Goal: Navigation & Orientation: Understand site structure

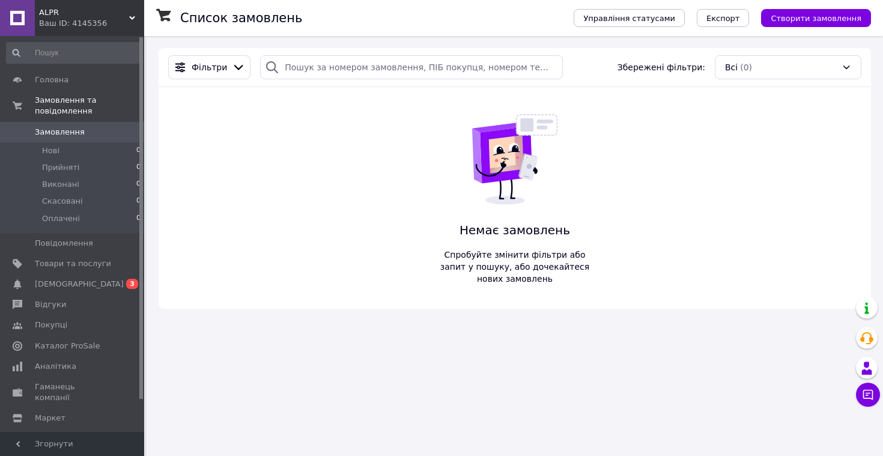
click at [129, 11] on span "ALPR" at bounding box center [84, 12] width 90 height 11
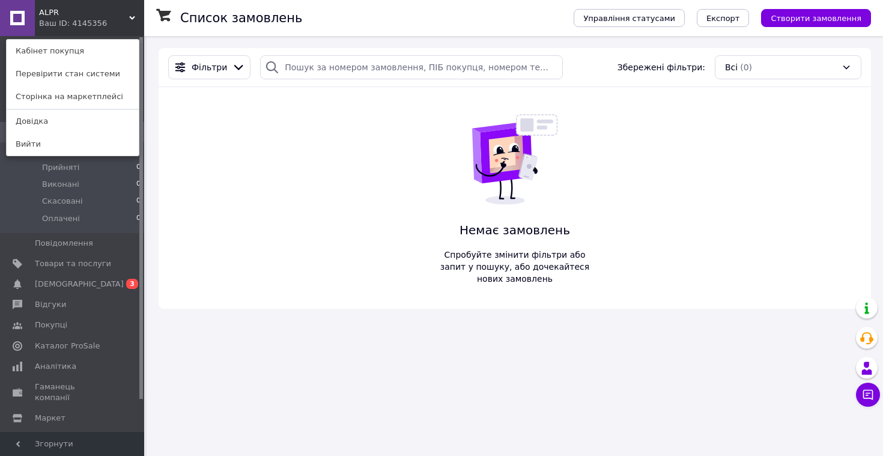
click at [132, 8] on div "ALPR Ваш ID: 4145356 Кабінет покупця Перевірити стан системи Сторінка на маркет…" at bounding box center [72, 18] width 144 height 36
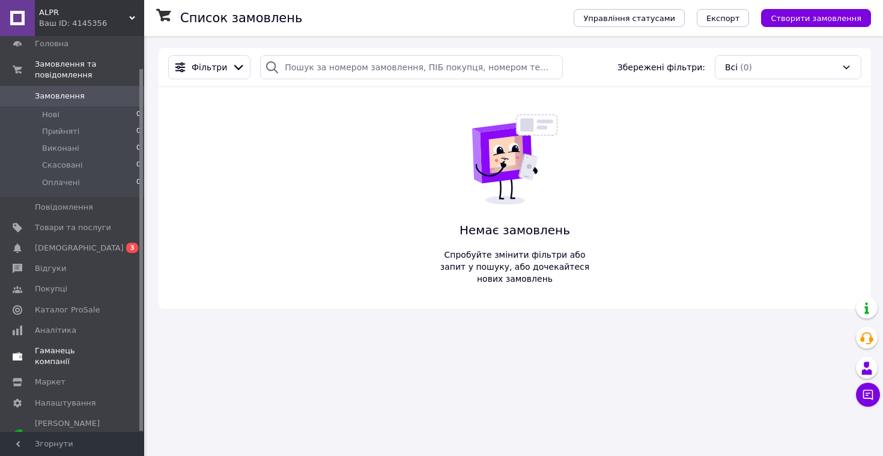
scroll to position [35, 0]
click at [79, 440] on div "Тестовий період" at bounding box center [73, 445] width 76 height 11
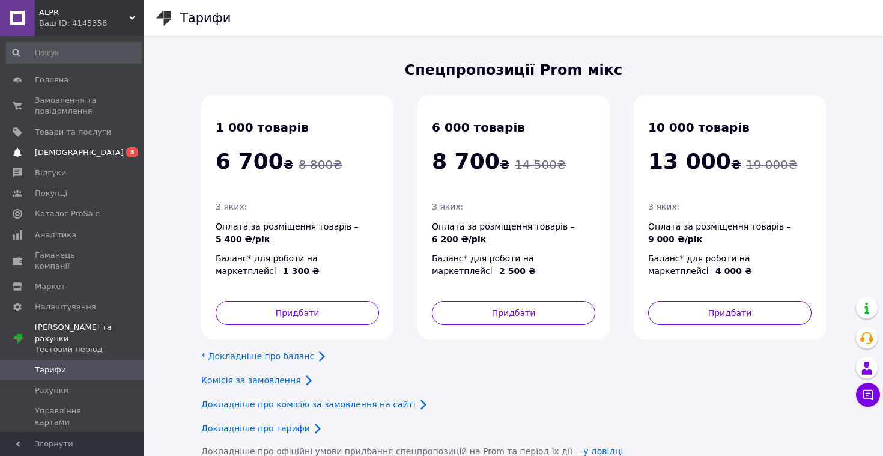
click at [123, 151] on span "0 3" at bounding box center [127, 152] width 33 height 11
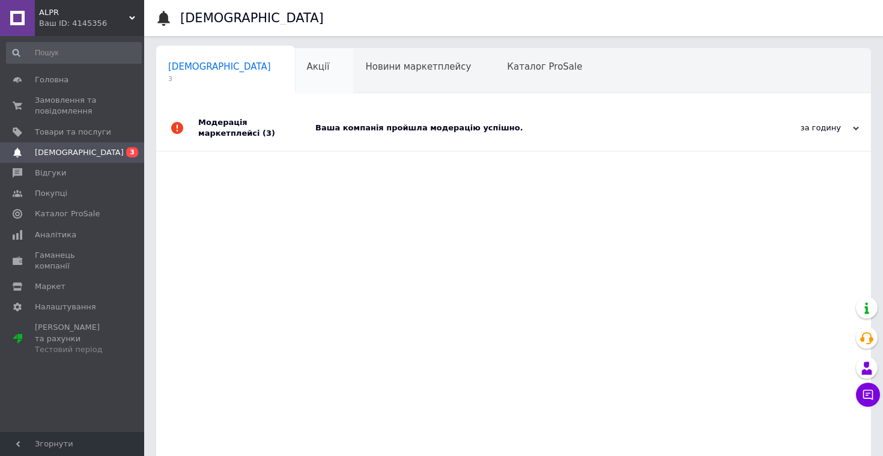
click at [307, 61] on span "Акції" at bounding box center [318, 66] width 23 height 11
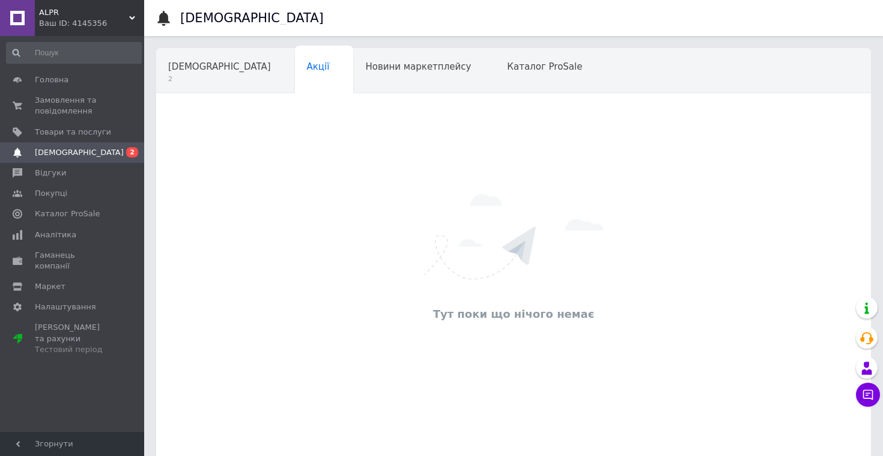
click at [365, 70] on span "Новини маркетплейсу" at bounding box center [418, 66] width 106 height 11
